Goal: Task Accomplishment & Management: Manage account settings

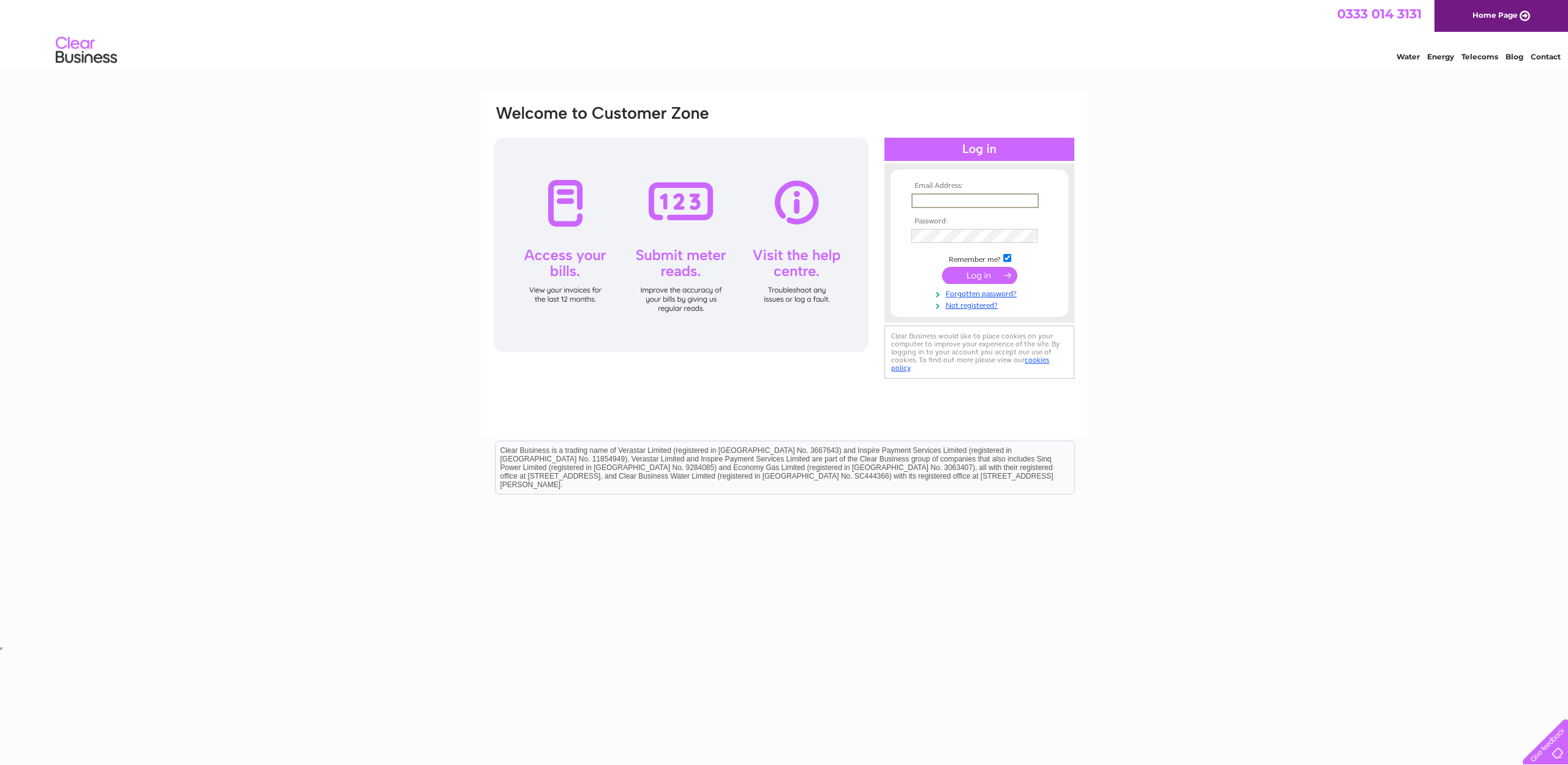
type input "[PERSON_NAME][EMAIL_ADDRESS][PERSON_NAME][DOMAIN_NAME]"
click at [975, 274] on input "submit" at bounding box center [979, 274] width 75 height 17
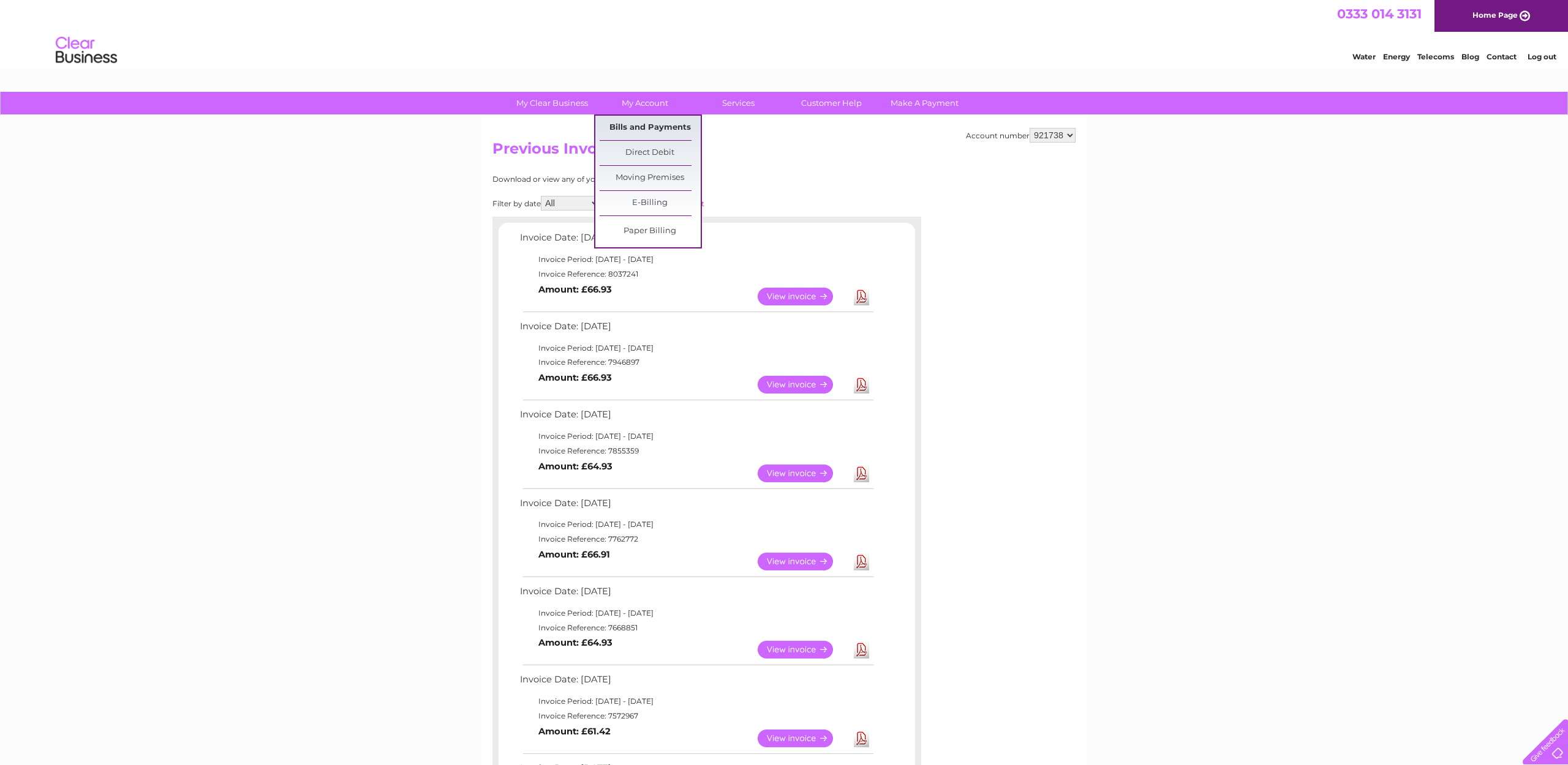
click at [645, 126] on link "Bills and Payments" at bounding box center [651, 128] width 101 height 24
click at [645, 230] on link "Paper Billing" at bounding box center [651, 231] width 101 height 24
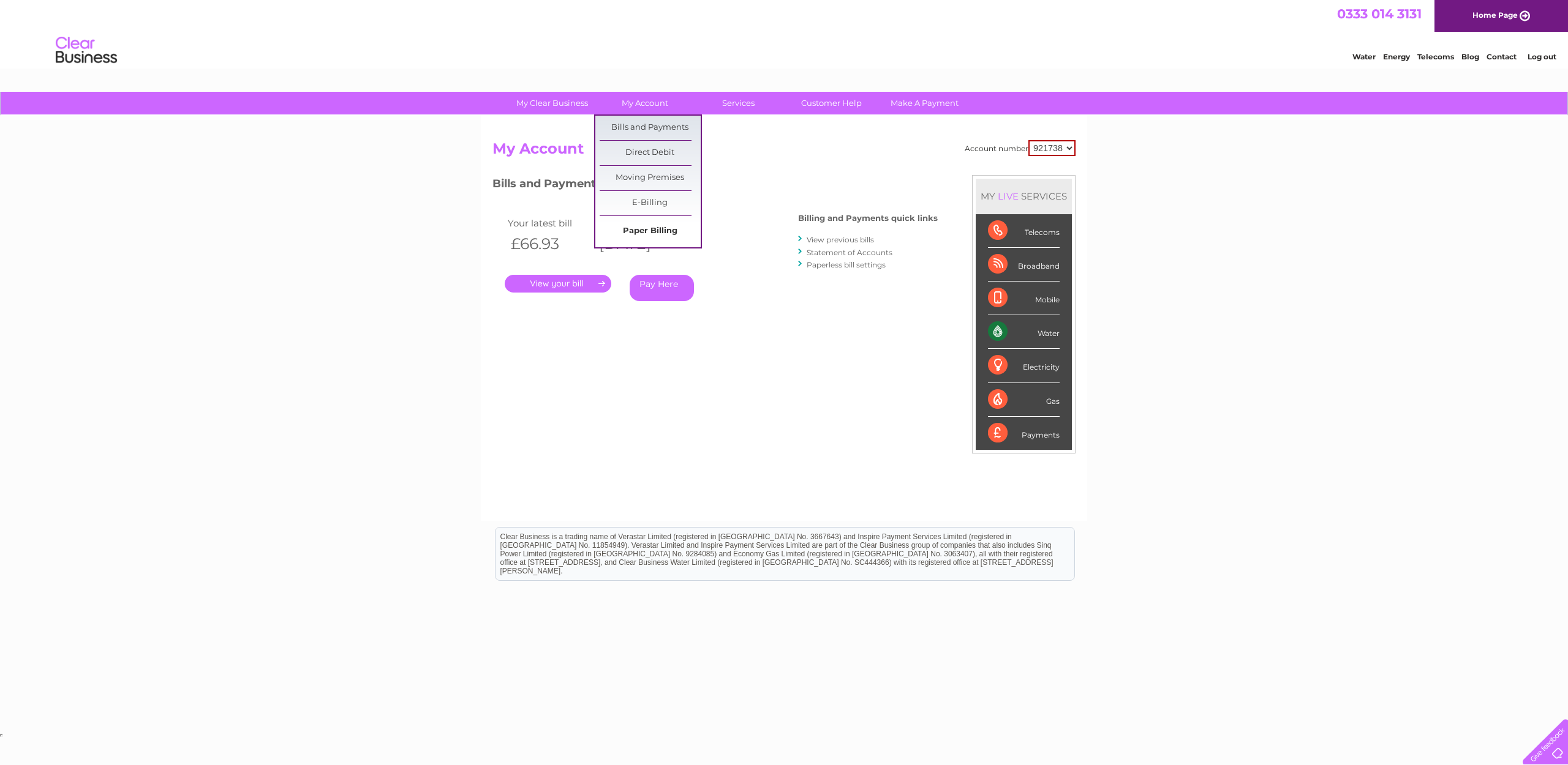
click at [664, 235] on link "Paper Billing" at bounding box center [651, 231] width 101 height 24
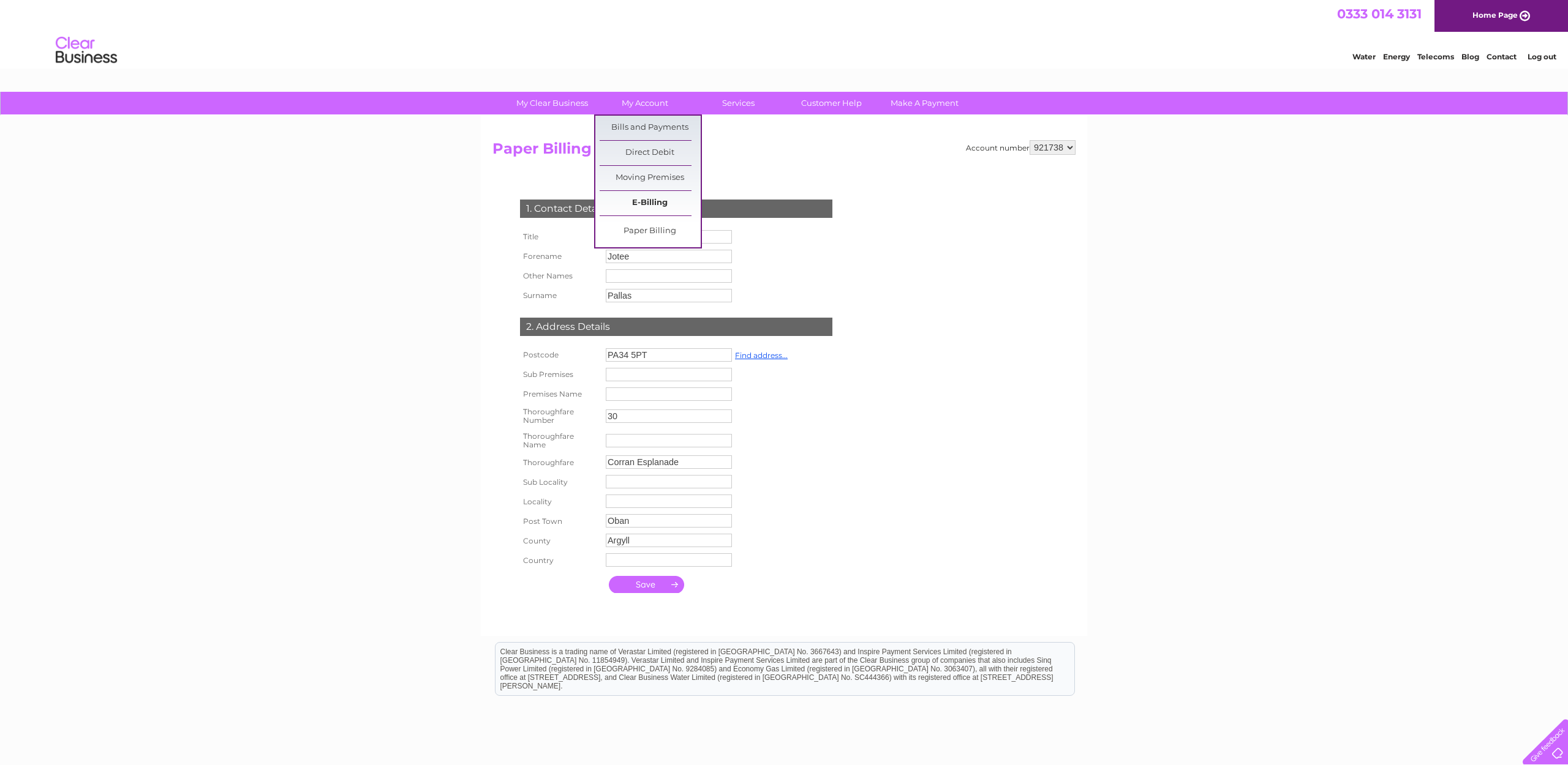
click at [646, 201] on link "E-Billing" at bounding box center [651, 203] width 101 height 24
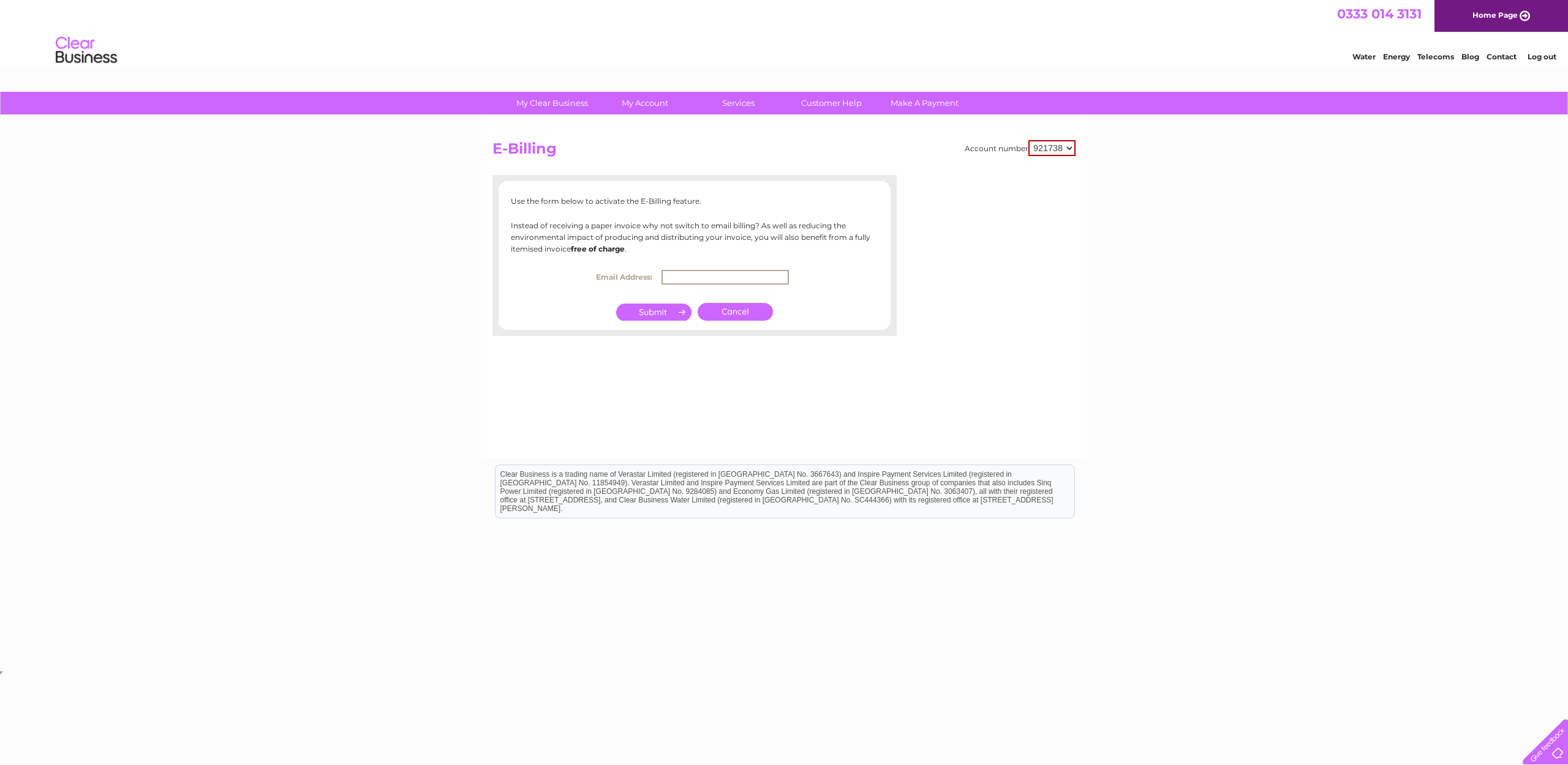
click at [729, 276] on input "text" at bounding box center [725, 277] width 128 height 14
type input "[PERSON_NAME][EMAIL_ADDRESS][PERSON_NAME][DOMAIN_NAME]"
click at [680, 312] on input "submit" at bounding box center [653, 311] width 75 height 17
